Goal: Contribute content: Contribute content

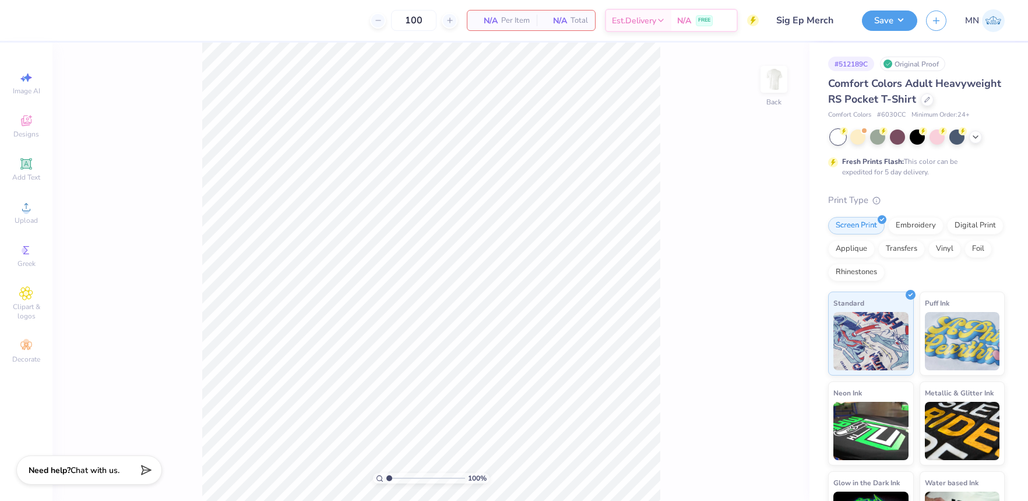
drag, startPoint x: 775, startPoint y: 77, endPoint x: 698, endPoint y: 96, distance: 78.7
click at [774, 78] on img at bounding box center [773, 79] width 23 height 23
click at [27, 129] on span "Designs" at bounding box center [26, 133] width 26 height 9
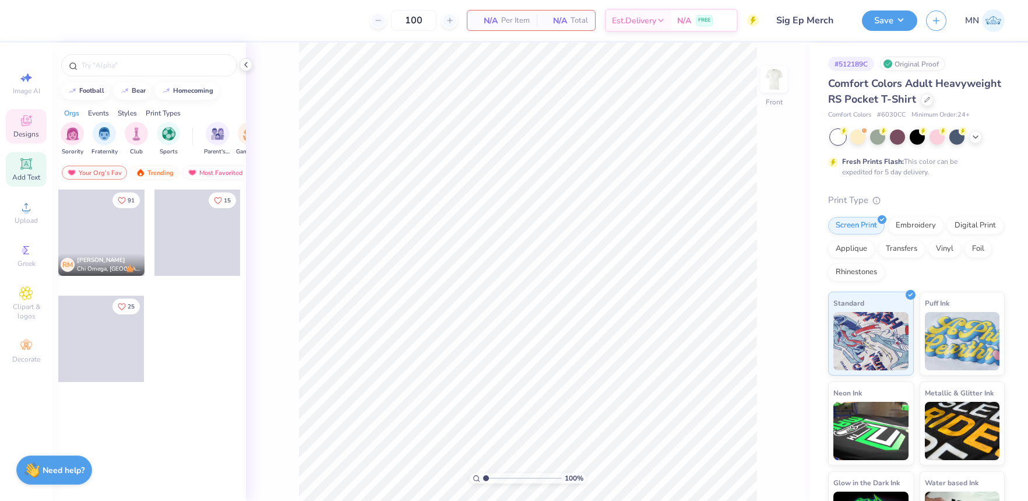
click at [30, 167] on icon at bounding box center [25, 163] width 11 height 11
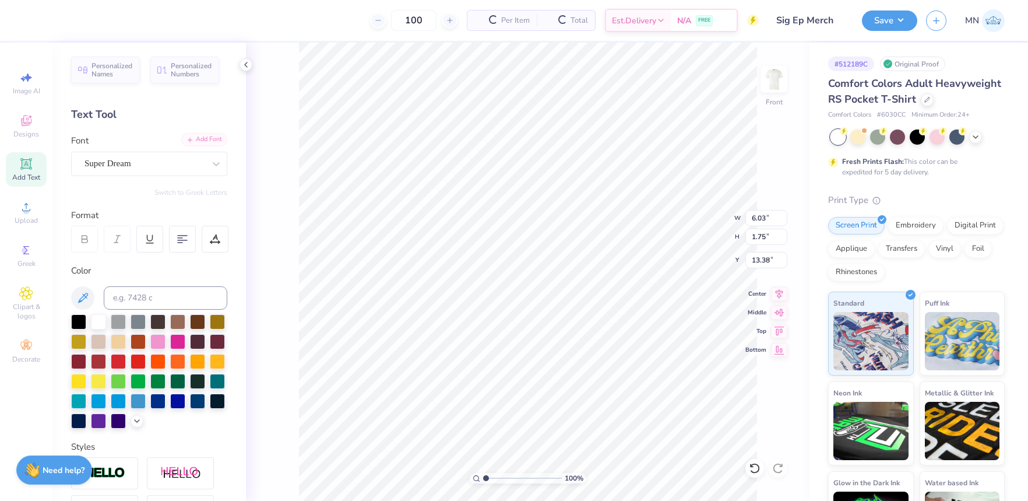
click at [192, 142] on icon at bounding box center [190, 139] width 7 height 7
type input "6.28"
type input "1.66"
type input "13.42"
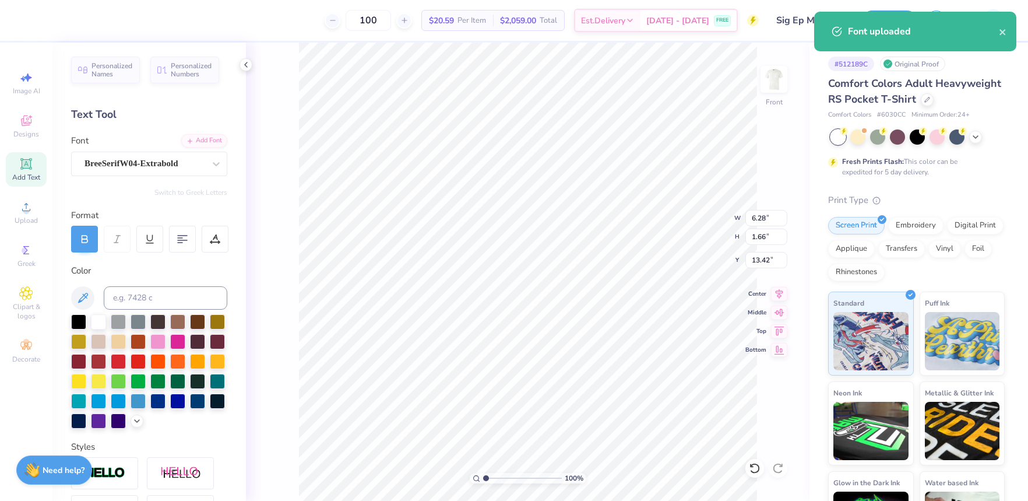
drag, startPoint x: 78, startPoint y: 319, endPoint x: 110, endPoint y: 311, distance: 32.9
click at [77, 319] on div at bounding box center [78, 321] width 15 height 15
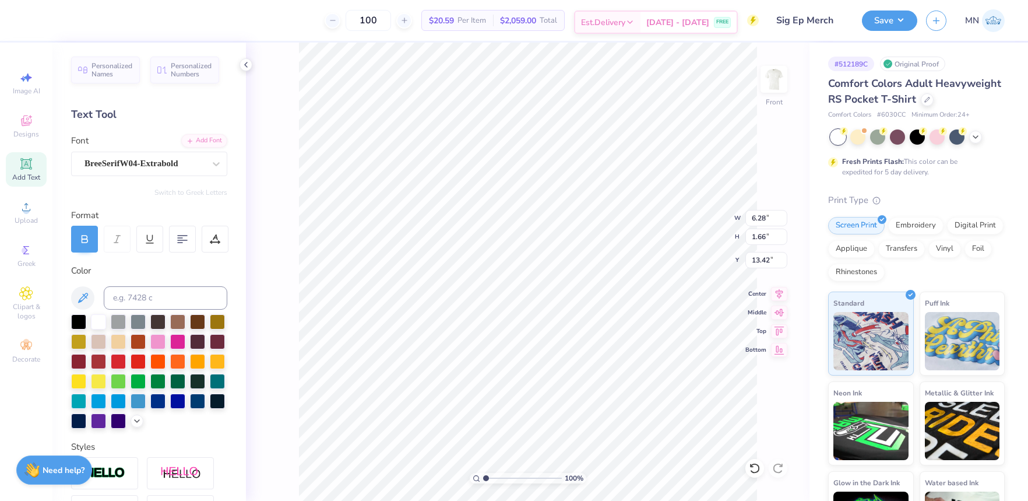
type textarea "SIG EP"
click at [559, 278] on li "Duplicate" at bounding box center [581, 281] width 92 height 23
type input "10.03"
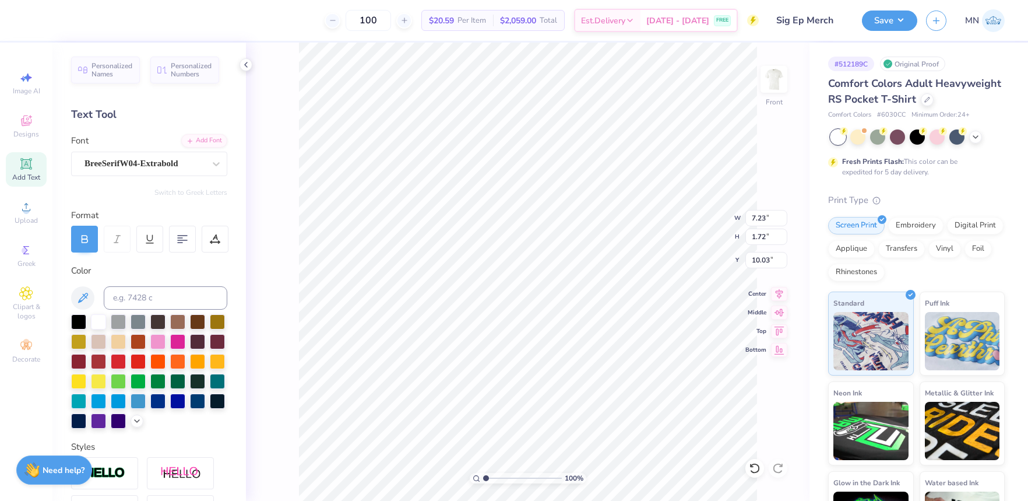
type textarea "MASS BETA"
click at [218, 141] on div "Add Font" at bounding box center [204, 139] width 46 height 13
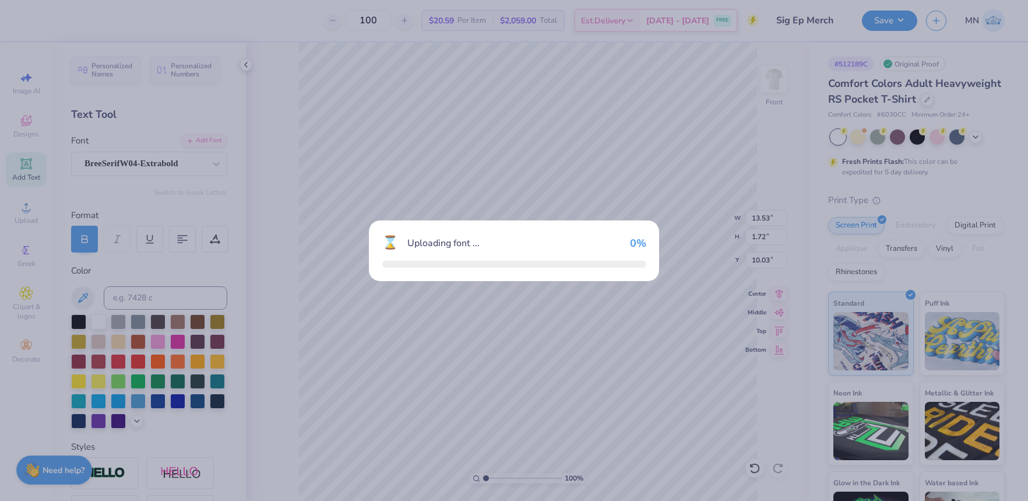
type input "14.32"
type input "1.74"
type input "10.01"
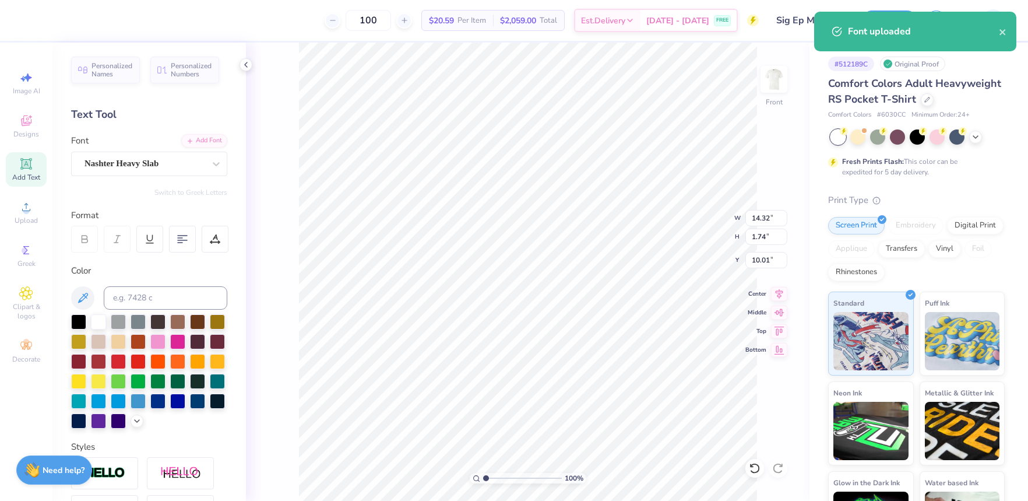
type input "7.23"
type input "1.72"
type input "8.08"
click at [157, 166] on div "BreeSerifW04-Extrabold" at bounding box center [144, 163] width 122 height 18
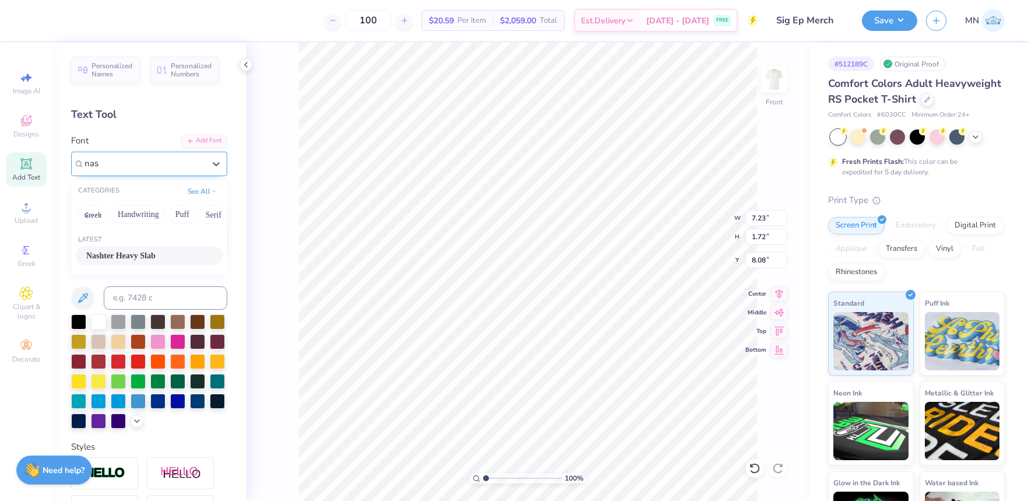
type input "nas"
type input "9.12"
type input "2.01"
type input "7.93"
type input "9.03"
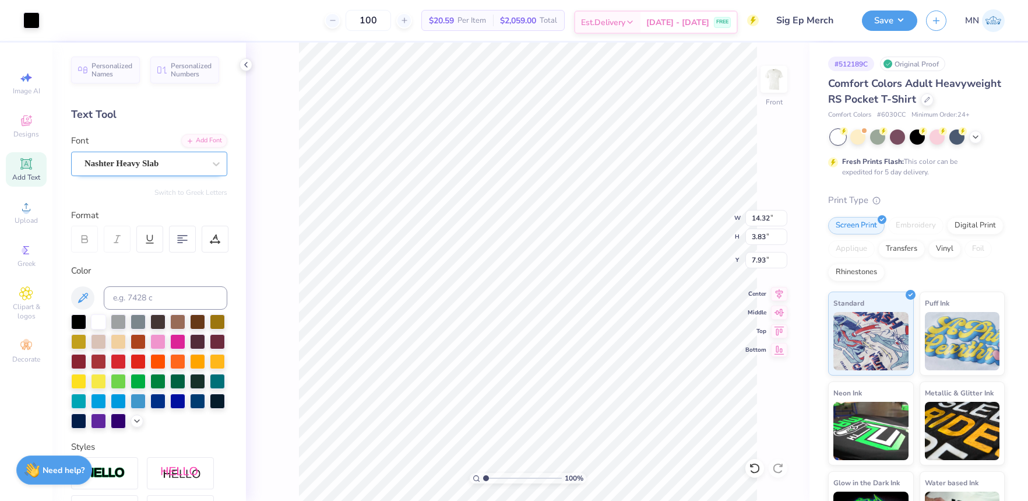
type input "2.41"
type input "12.12"
click at [23, 202] on icon at bounding box center [26, 207] width 14 height 14
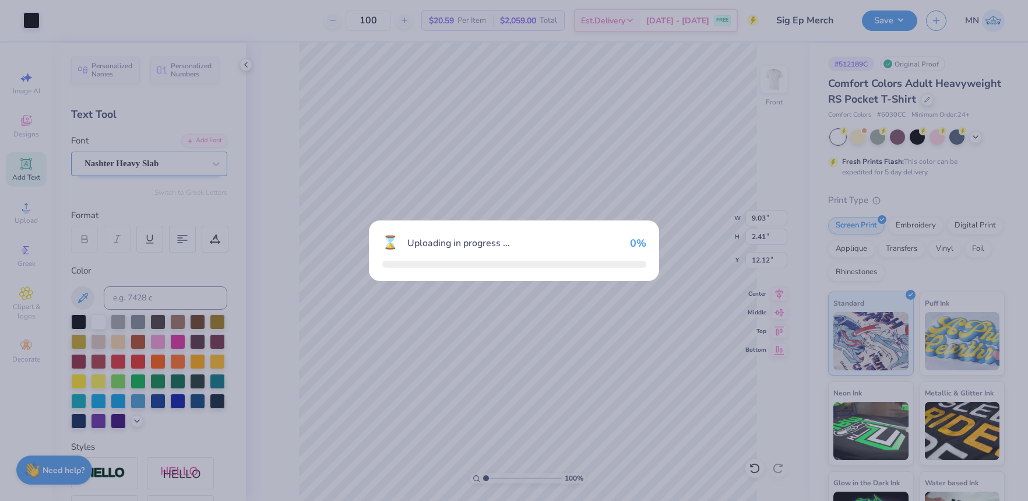
type input "14.32"
type input "17.06"
type input "5.72"
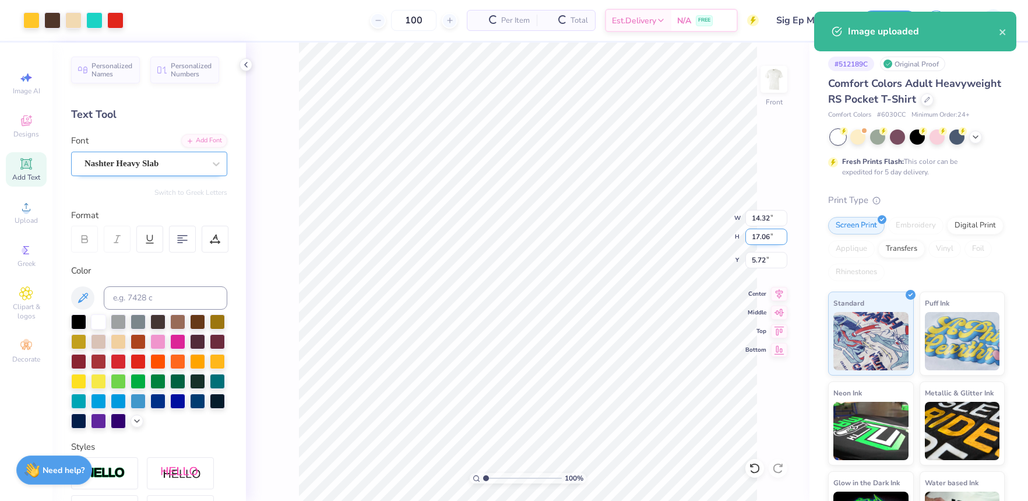
click at [768, 235] on input "17.06" at bounding box center [766, 236] width 42 height 16
type input "14"
type input "11.75"
type input "14.00"
type input "7.25"
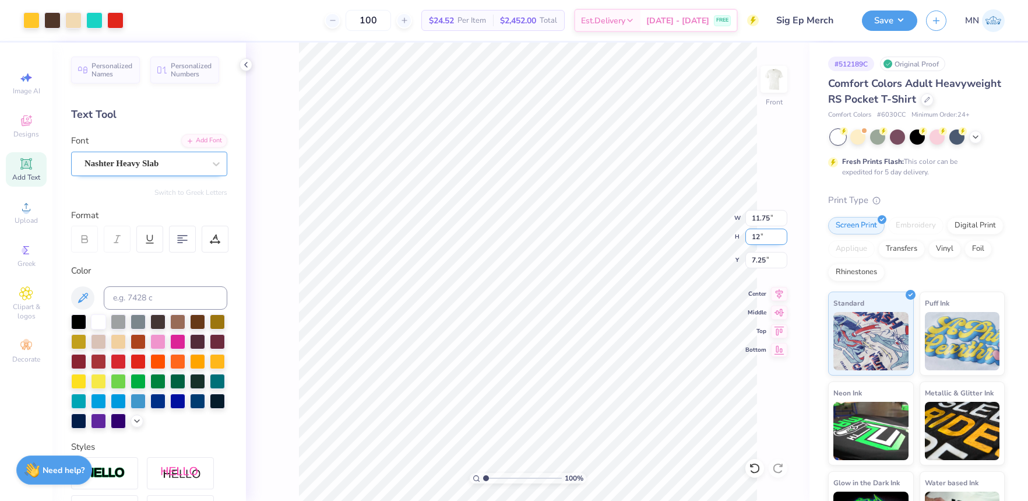
type input "12"
type input "10.07"
type input "12.00"
click at [763, 261] on input "8.25" at bounding box center [766, 260] width 42 height 16
type input "3.00"
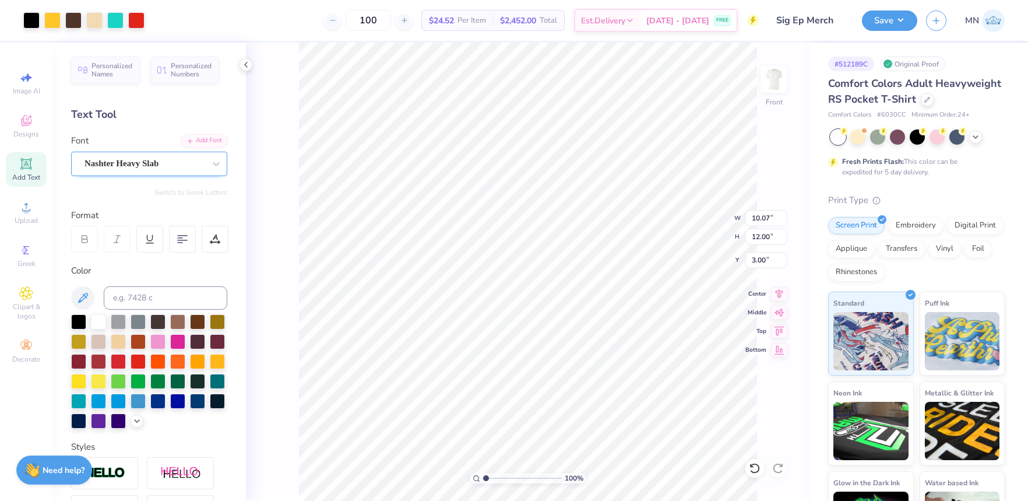
type input "9.03"
type input "2.41"
type input "15.28"
type input "16.87"
type input "5.75"
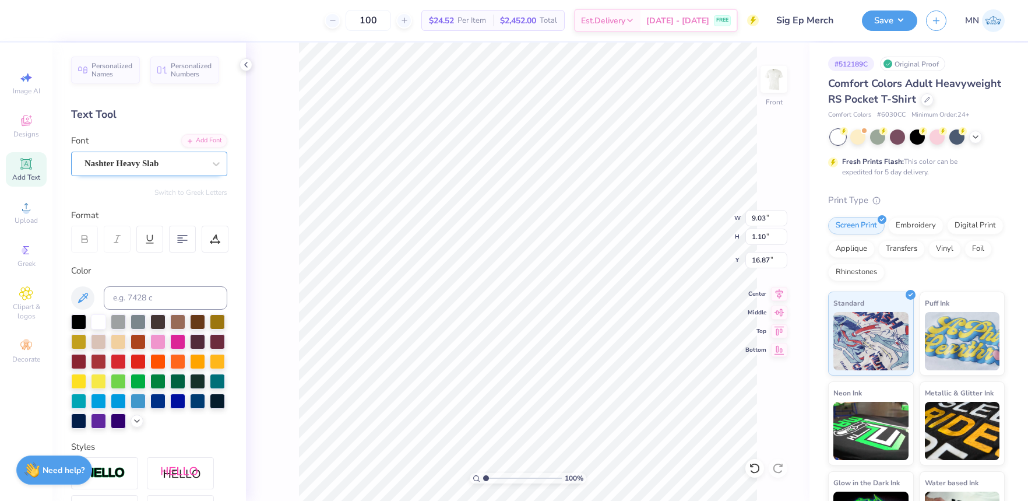
type input "1.27"
type input "15.28"
type input "10.07"
type input "12.00"
type input "3.00"
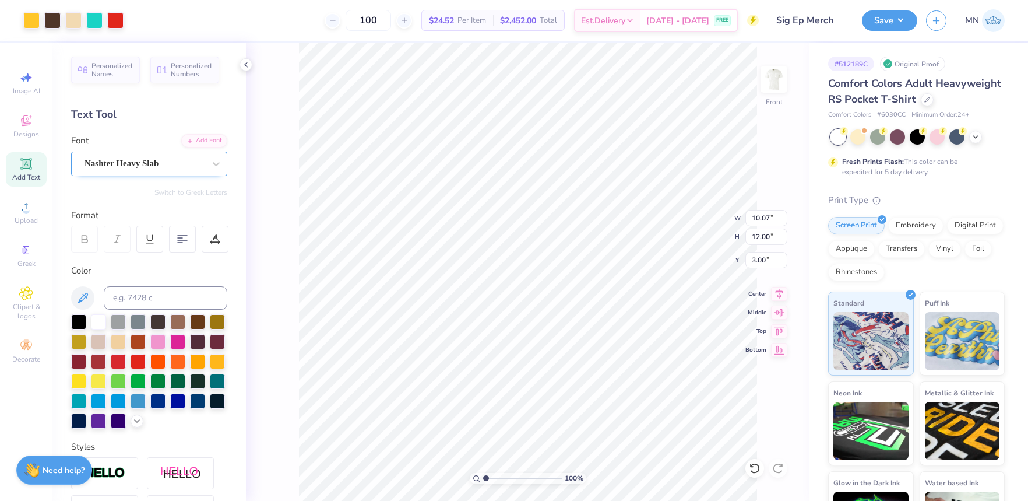
type input "9.03"
type input "2.69"
type input "15.28"
click at [37, 17] on div at bounding box center [31, 19] width 16 height 16
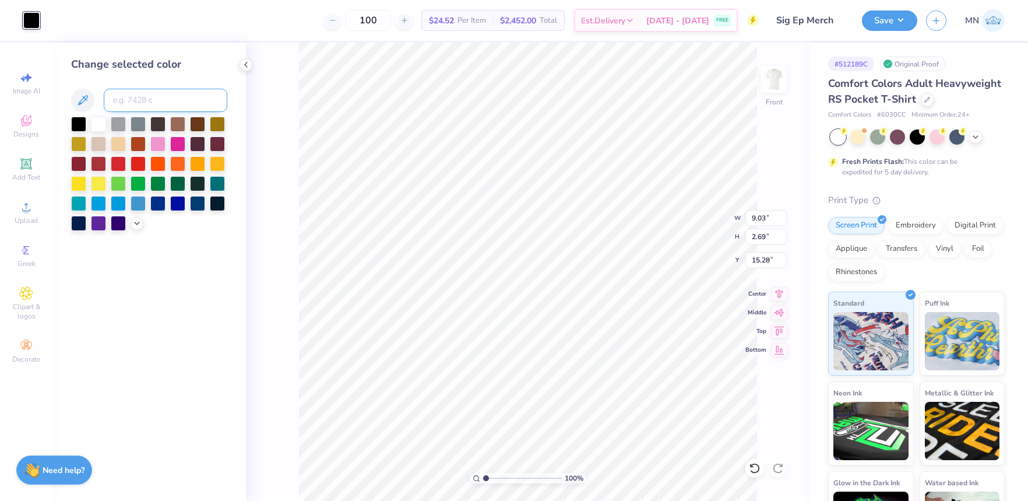
click at [152, 99] on input at bounding box center [166, 100] width 124 height 23
type input "7506"
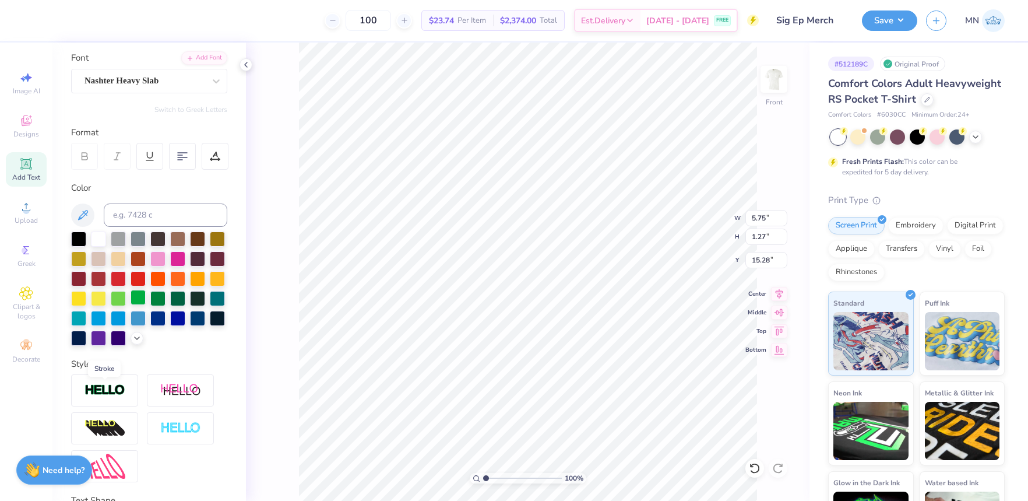
drag, startPoint x: 104, startPoint y: 389, endPoint x: 146, endPoint y: 347, distance: 59.4
click at [105, 389] on img at bounding box center [105, 390] width 41 height 13
type input "5.77"
type input "1.29"
type input "15.27"
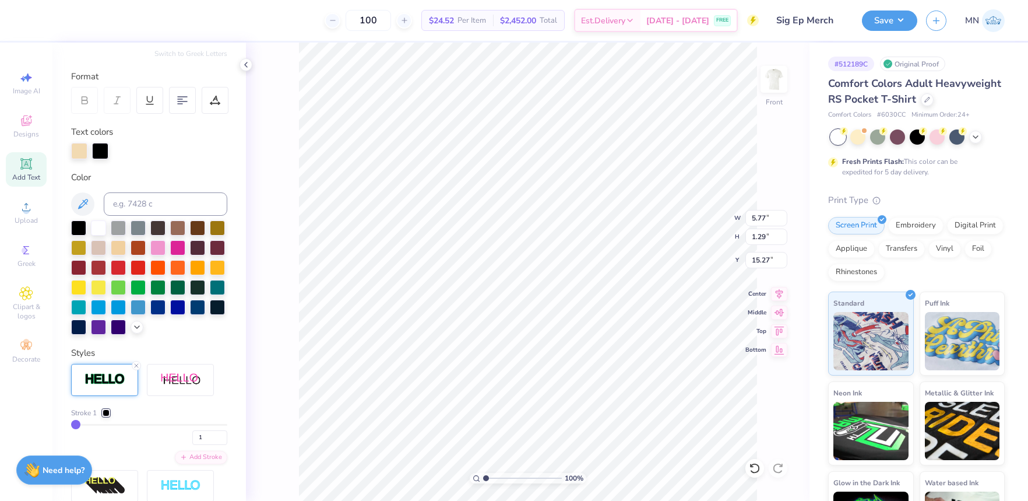
scroll to position [140, 0]
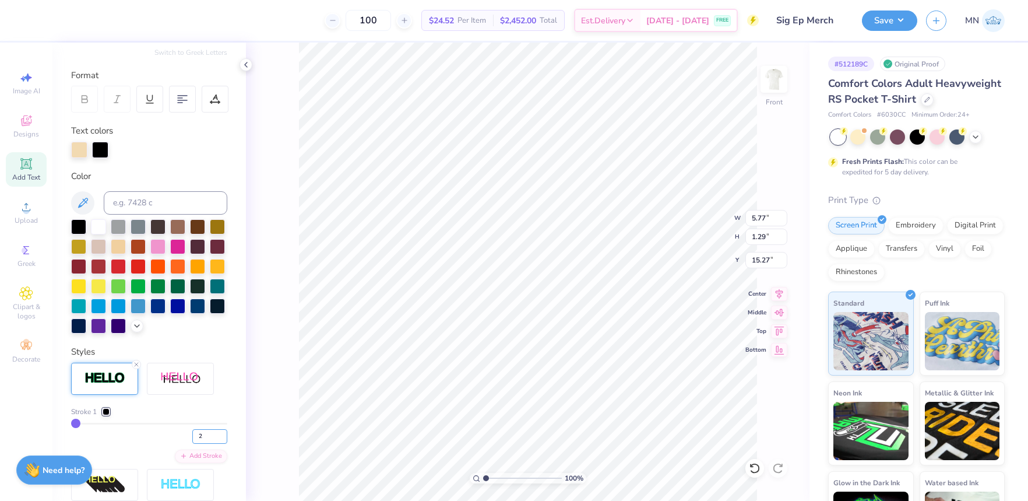
drag, startPoint x: 223, startPoint y: 432, endPoint x: 276, endPoint y: 423, distance: 53.4
click at [227, 431] on input "2" at bounding box center [209, 436] width 35 height 15
type input "2"
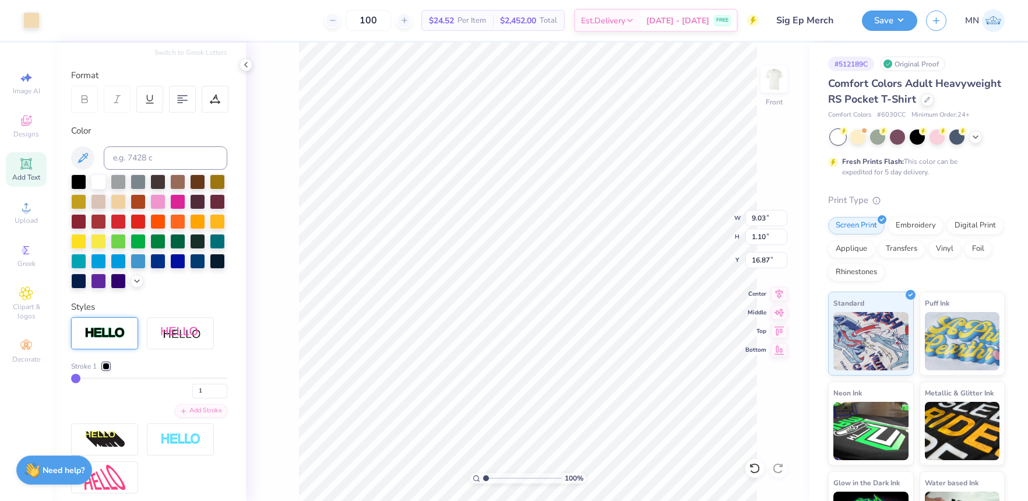
type input "9.05"
type input "1.12"
type input "16.86"
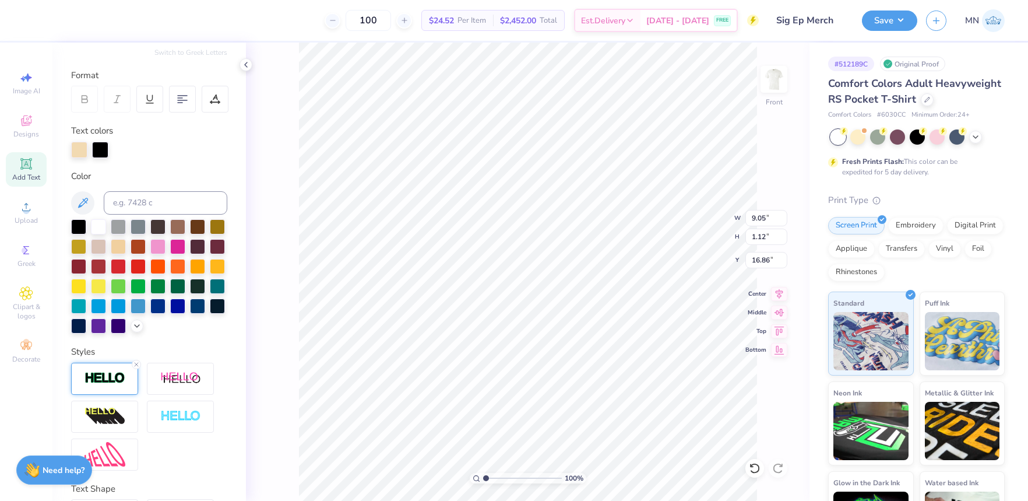
click at [126, 381] on div at bounding box center [104, 379] width 67 height 32
type input "2"
click at [223, 435] on input "2" at bounding box center [209, 436] width 35 height 15
type input "2"
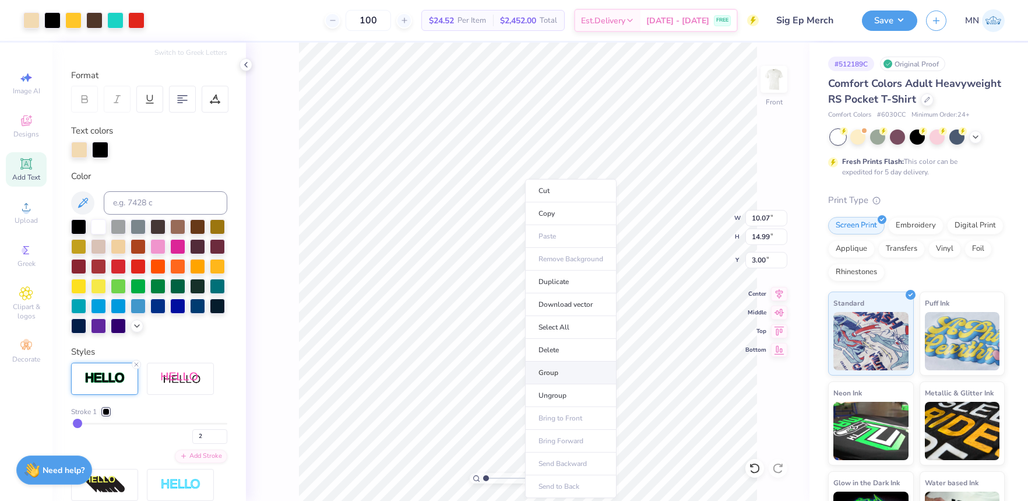
click at [576, 373] on li "Group" at bounding box center [571, 372] width 92 height 23
click at [762, 240] on input "14.99" at bounding box center [766, 236] width 42 height 16
type input "15"
type input "10.08"
type input "15.00"
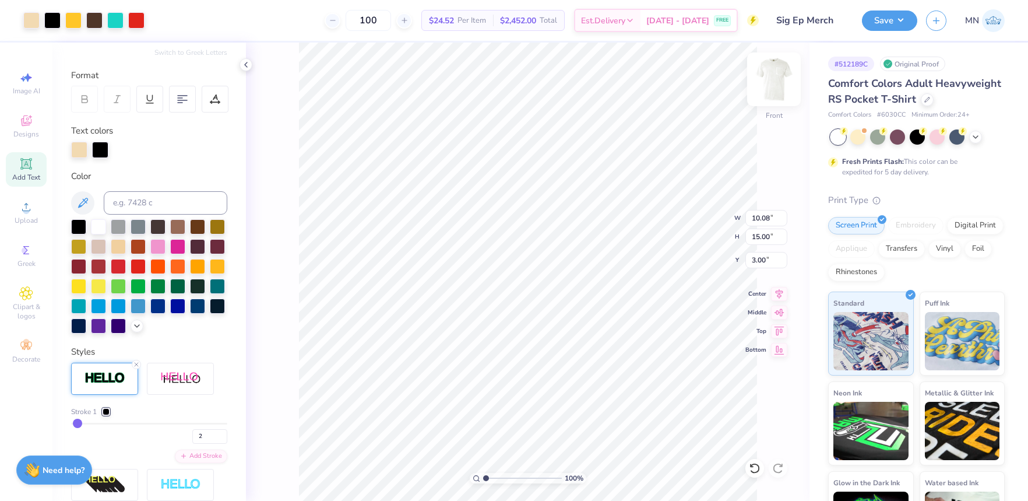
click at [779, 81] on img at bounding box center [774, 79] width 47 height 47
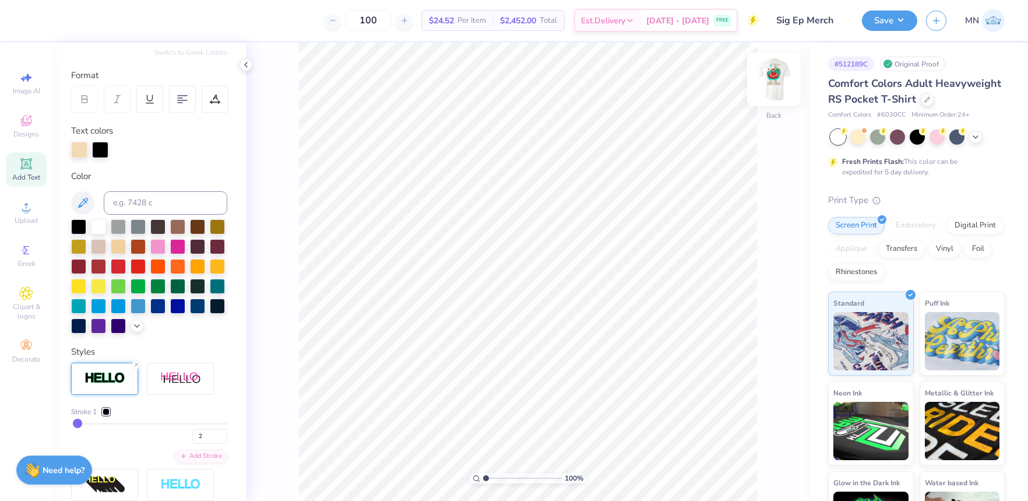
click at [773, 85] on img at bounding box center [774, 79] width 47 height 47
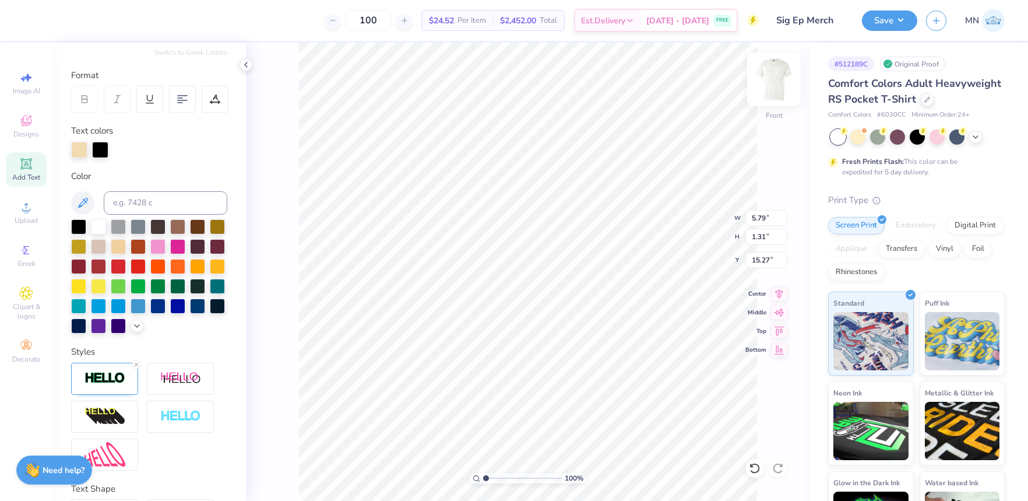
click at [771, 73] on img at bounding box center [774, 79] width 47 height 47
click at [885, 27] on button "Save" at bounding box center [889, 19] width 55 height 20
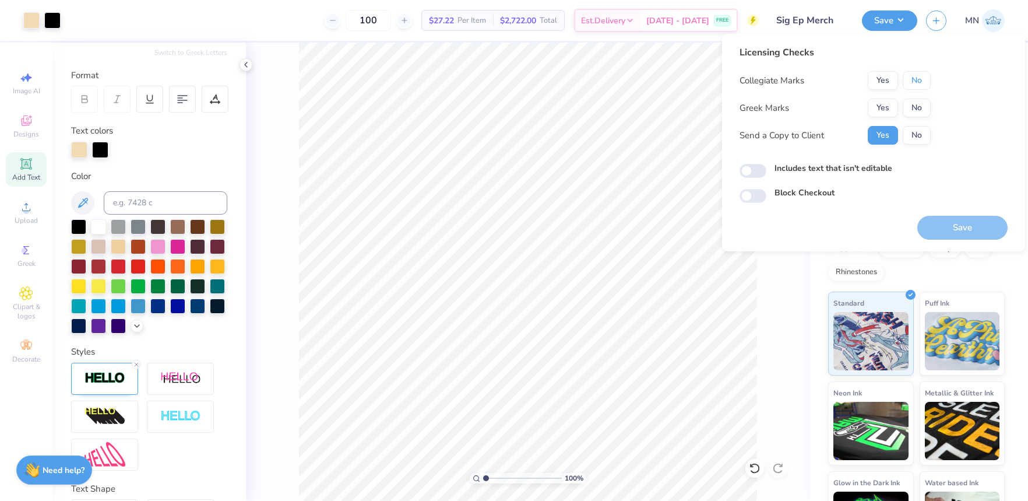
drag, startPoint x: 912, startPoint y: 80, endPoint x: 899, endPoint y: 97, distance: 20.4
click at [912, 81] on button "No" at bounding box center [917, 80] width 28 height 19
click at [884, 108] on button "Yes" at bounding box center [883, 108] width 30 height 19
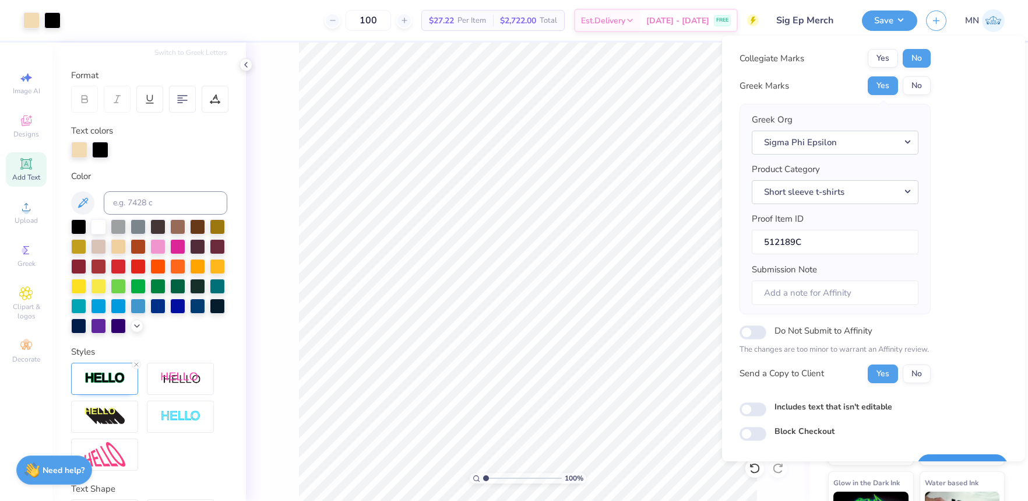
scroll to position [52, 0]
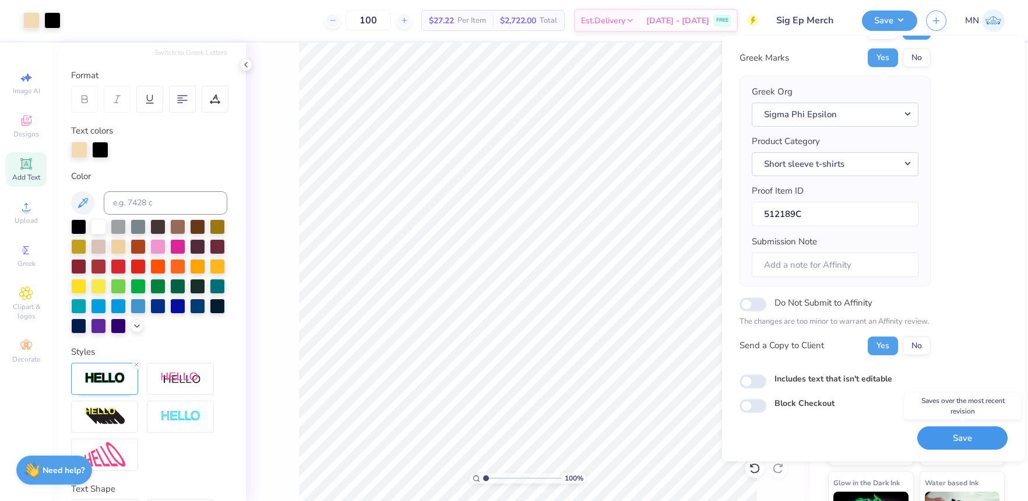
drag, startPoint x: 937, startPoint y: 441, endPoint x: 883, endPoint y: 342, distance: 112.4
click at [937, 441] on button "Save" at bounding box center [962, 438] width 90 height 24
